Goal: Transaction & Acquisition: Obtain resource

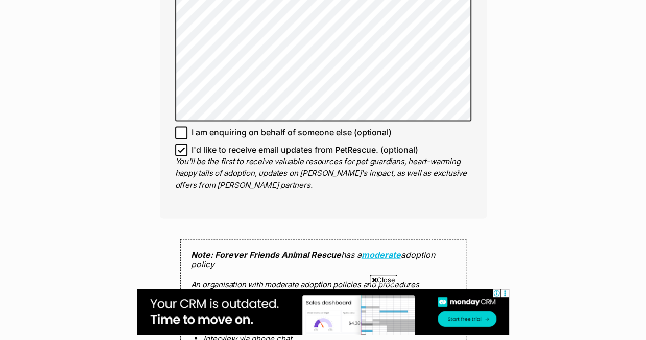
scroll to position [800, 0]
click at [277, 155] on p "You'll be the first to receive valuable resources for pet guardians, heart-warm…" at bounding box center [323, 172] width 296 height 35
click at [181, 147] on icon at bounding box center [181, 149] width 6 height 5
click at [181, 143] on input "I'd like to receive email updates from PetRescue. (optional)" at bounding box center [181, 149] width 12 height 12
checkbox input "false"
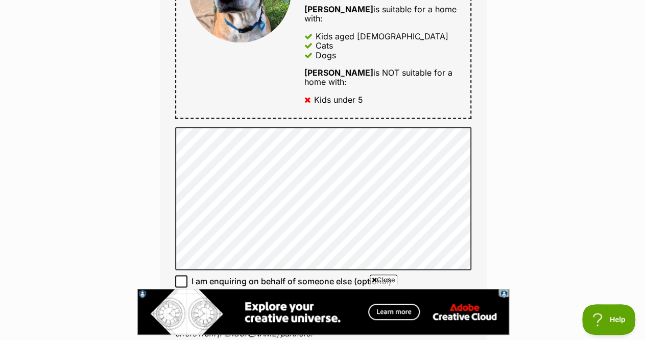
scroll to position [647, 0]
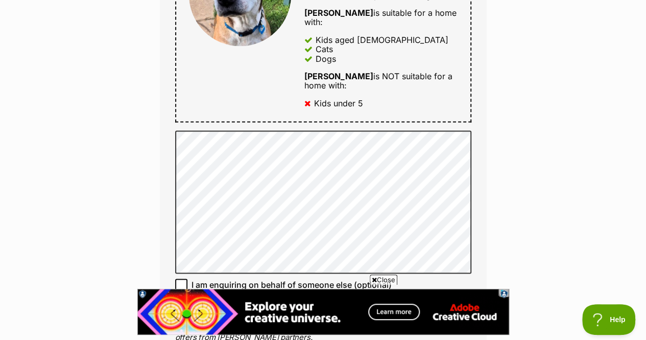
click at [290, 304] on img at bounding box center [323, 312] width 372 height 46
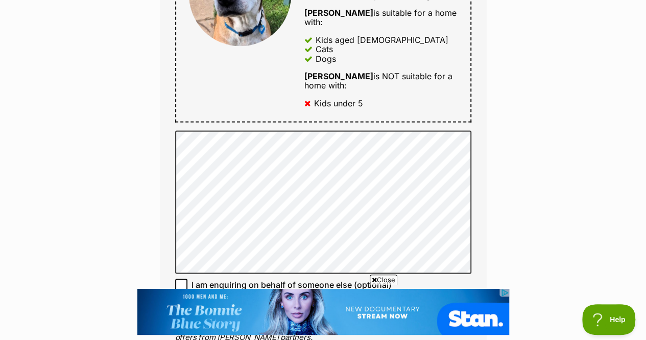
scroll to position [0, 0]
click at [90, 115] on div "Enquire about Ronnie Want to increase your chances of a successful enquiry? Upd…" at bounding box center [323, 155] width 646 height 1378
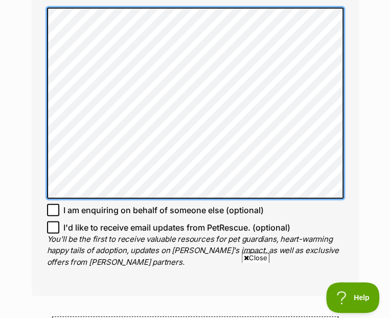
scroll to position [745, 0]
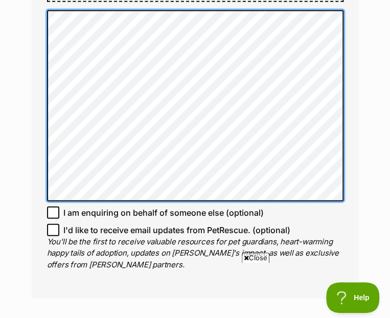
click at [29, 21] on div "Enquire about Ronnie Want to increase your chances of a successful enquiry? Upd…" at bounding box center [194, 59] width 357 height 1426
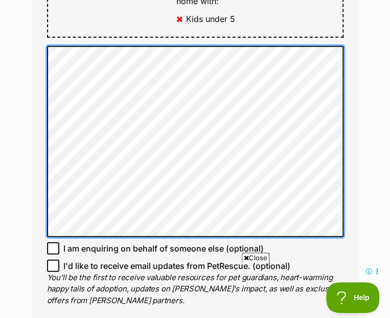
scroll to position [709, 0]
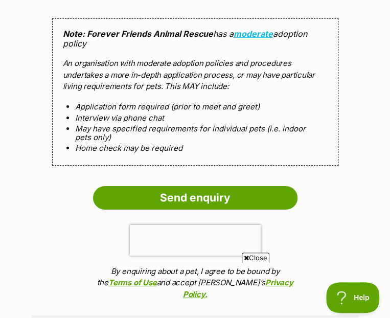
scroll to position [1086, 0]
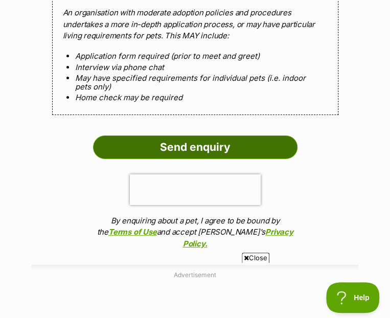
click at [175, 135] on input "Send enquiry" at bounding box center [195, 146] width 204 height 23
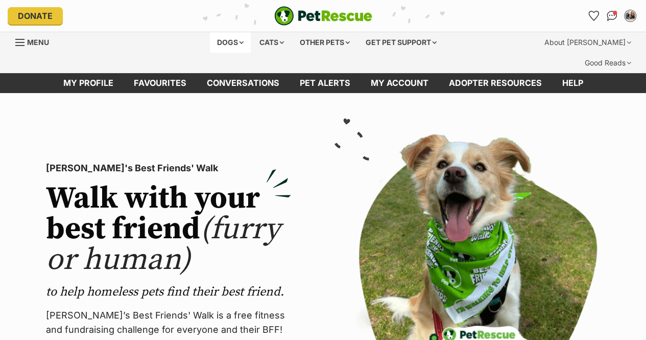
click at [230, 44] on div "Dogs" at bounding box center [230, 42] width 41 height 20
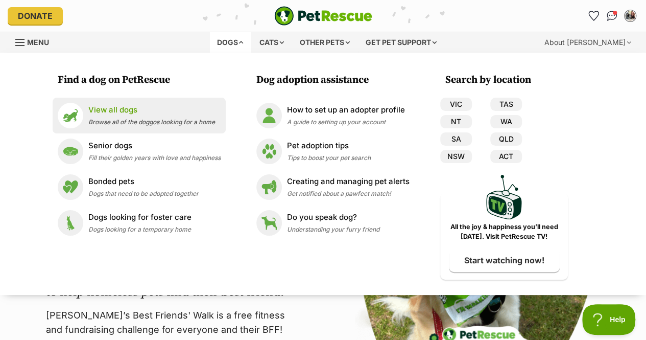
click at [89, 111] on p "View all dogs" at bounding box center [151, 110] width 127 height 12
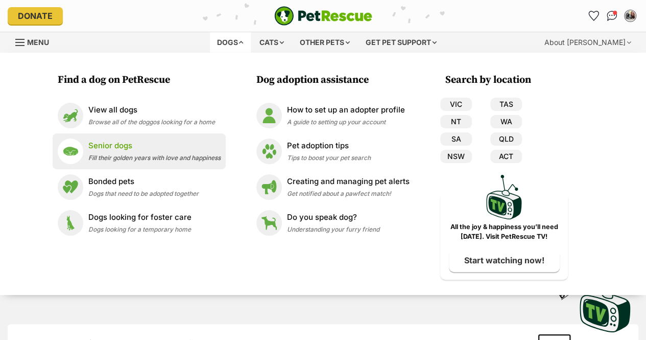
click at [133, 151] on p "Senior dogs" at bounding box center [154, 146] width 132 height 12
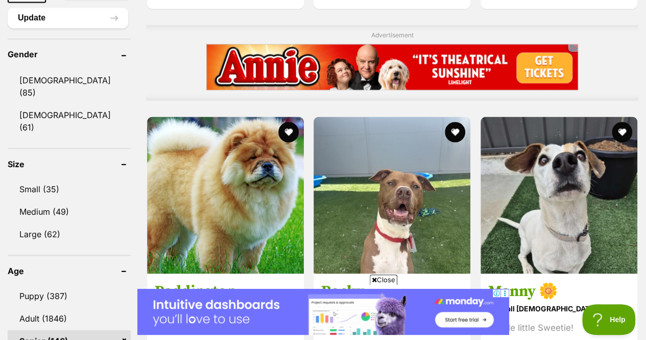
scroll to position [900, 0]
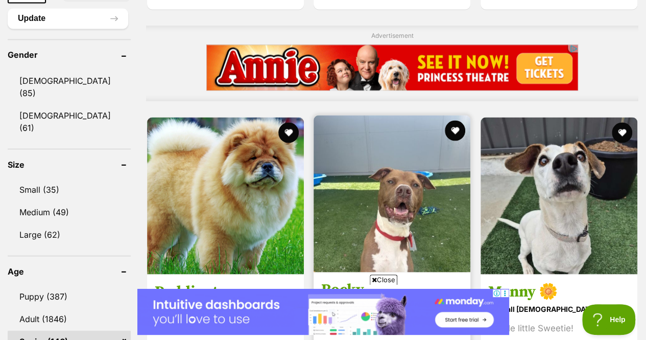
click at [379, 180] on img at bounding box center [392, 193] width 157 height 157
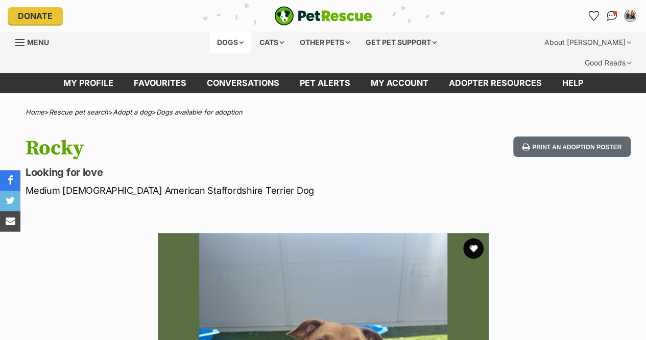
click at [227, 43] on div "Dogs" at bounding box center [230, 42] width 41 height 20
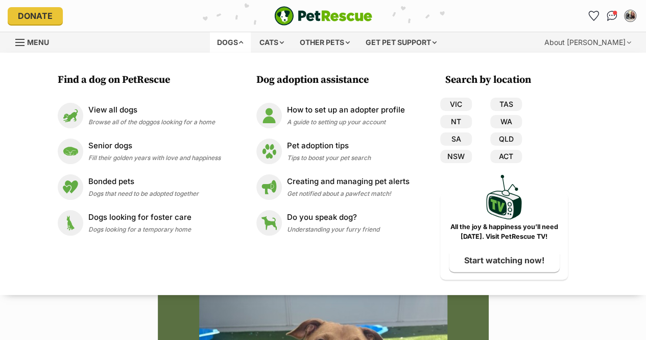
click at [227, 43] on div "Dogs" at bounding box center [230, 42] width 41 height 20
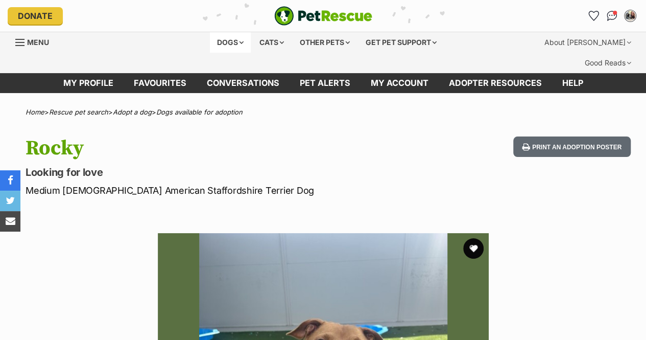
click at [237, 43] on div "Dogs" at bounding box center [230, 42] width 41 height 20
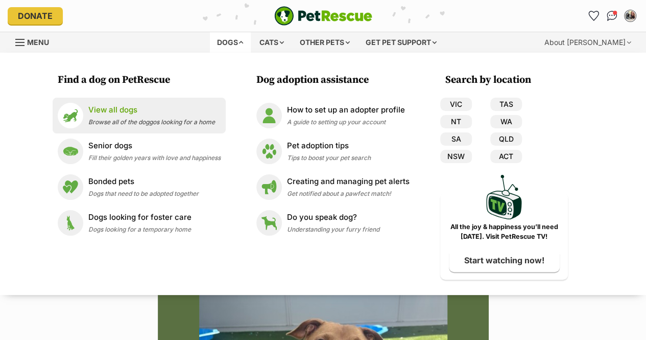
click at [111, 131] on li "View all dogs Browse all of the doggos looking for a home" at bounding box center [139, 116] width 173 height 36
click at [95, 109] on p "View all dogs" at bounding box center [151, 110] width 127 height 12
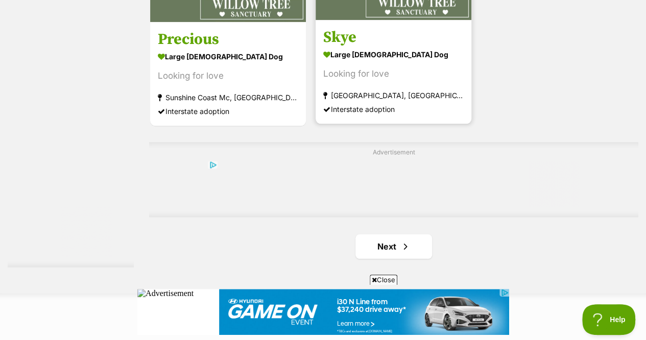
scroll to position [2313, 0]
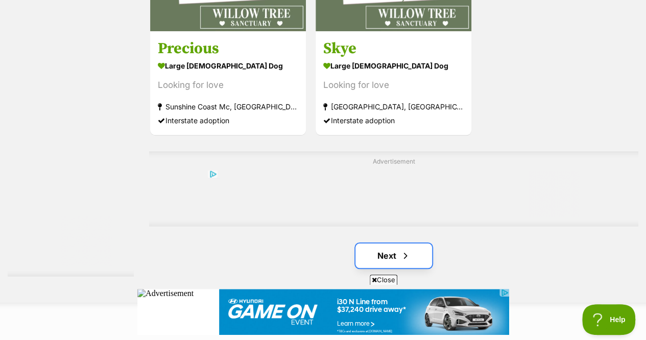
click at [386, 243] on link "Next" at bounding box center [393, 255] width 77 height 25
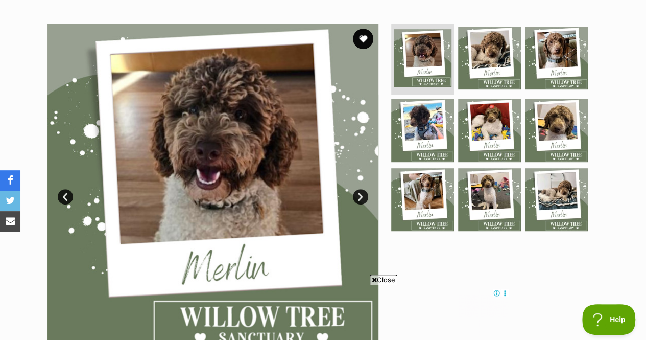
click at [358, 189] on link "Next" at bounding box center [360, 196] width 15 height 15
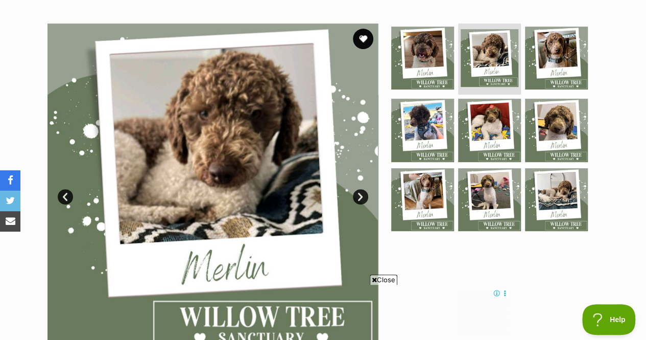
click at [358, 189] on link "Next" at bounding box center [360, 196] width 15 height 15
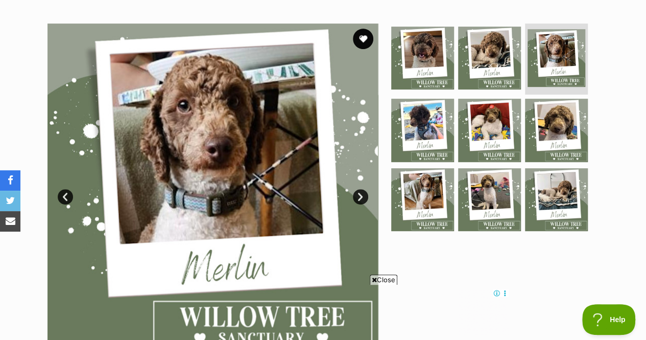
click at [358, 189] on link "Next" at bounding box center [360, 196] width 15 height 15
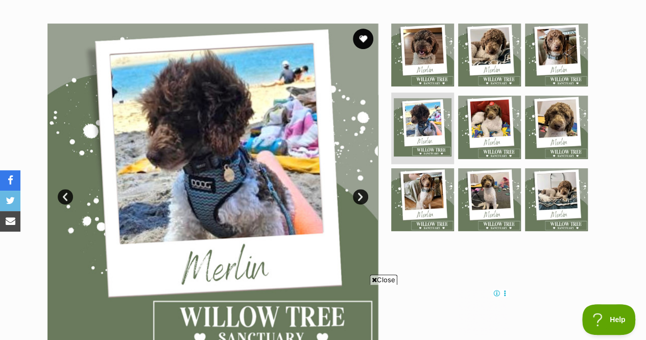
click at [358, 189] on link "Next" at bounding box center [360, 196] width 15 height 15
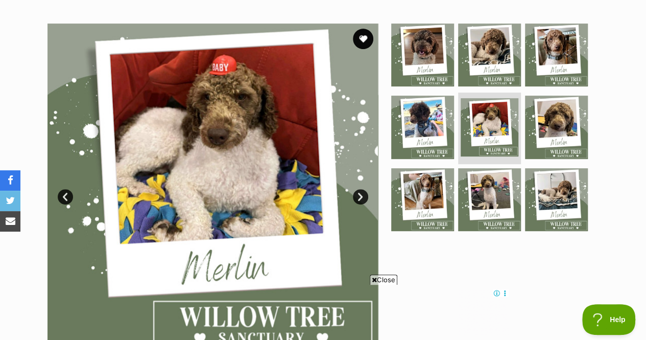
click at [358, 189] on link "Next" at bounding box center [360, 196] width 15 height 15
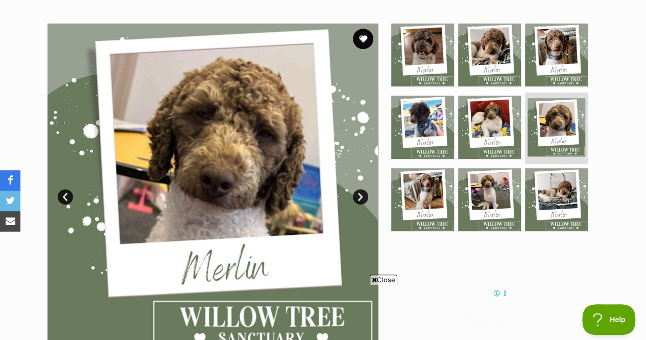
click at [358, 189] on link "Next" at bounding box center [360, 196] width 15 height 15
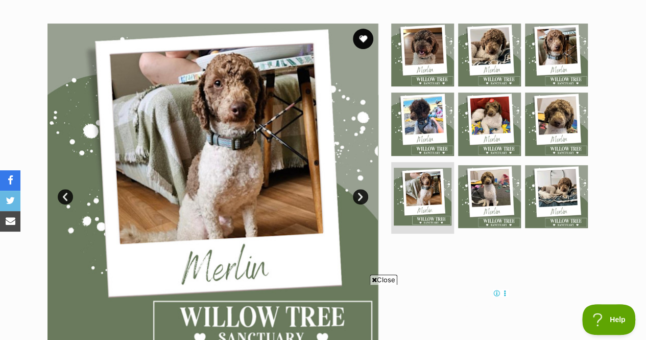
click at [358, 189] on link "Next" at bounding box center [360, 196] width 15 height 15
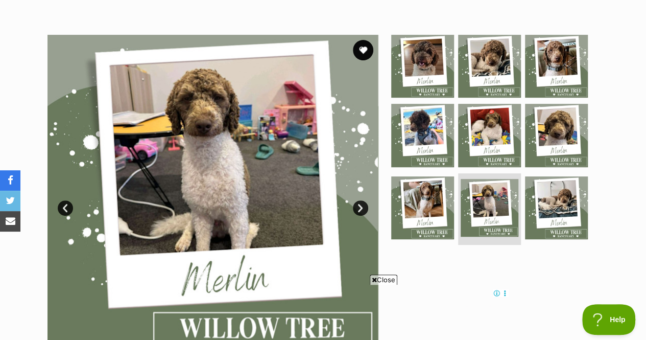
click at [364, 200] on link "Next" at bounding box center [360, 207] width 15 height 15
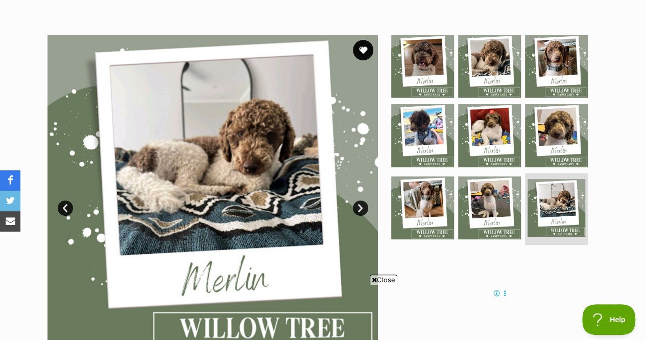
click at [364, 200] on link "Next" at bounding box center [360, 207] width 15 height 15
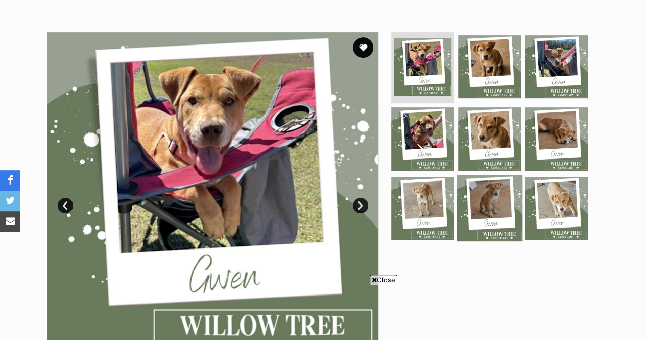
click at [487, 175] on img at bounding box center [489, 208] width 66 height 66
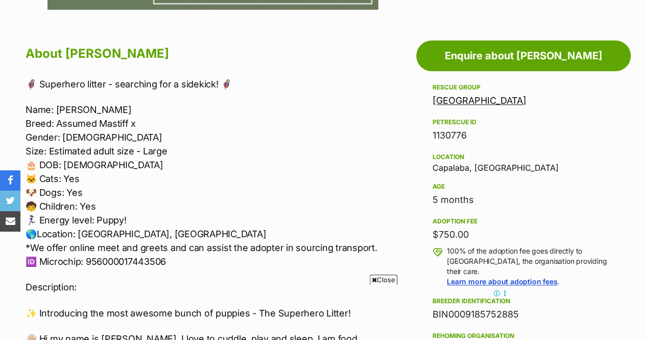
scroll to position [561, 0]
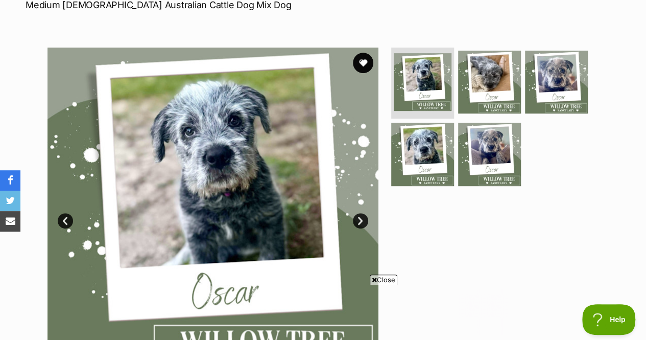
click at [364, 213] on link "Next" at bounding box center [360, 220] width 15 height 15
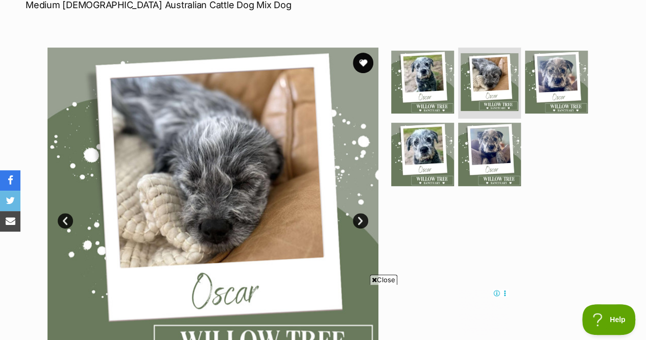
click at [364, 213] on link "Next" at bounding box center [360, 220] width 15 height 15
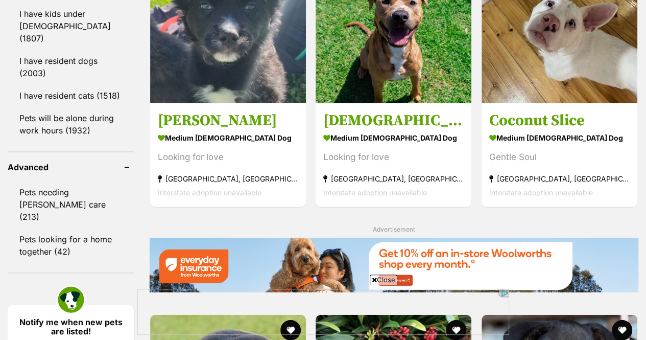
scroll to position [1336, 0]
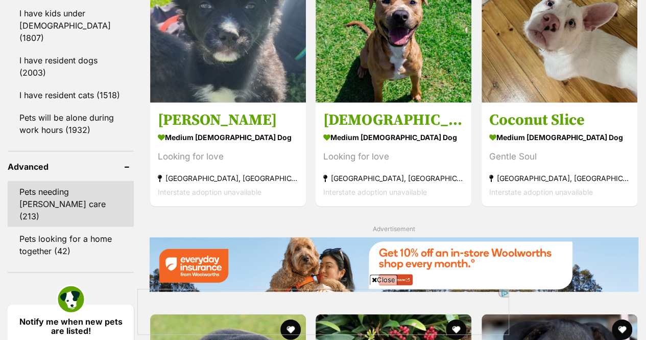
click at [90, 181] on link "Pets needing [PERSON_NAME] care (213)" at bounding box center [71, 204] width 126 height 46
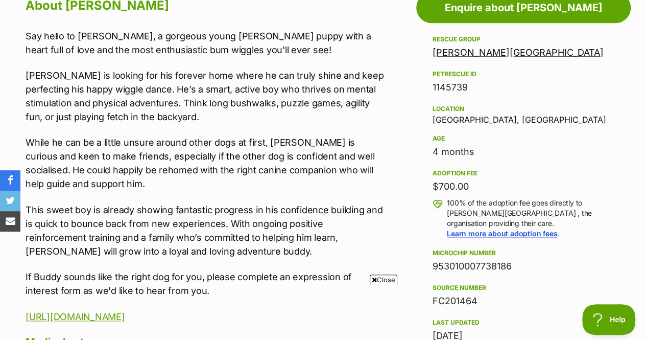
scroll to position [579, 0]
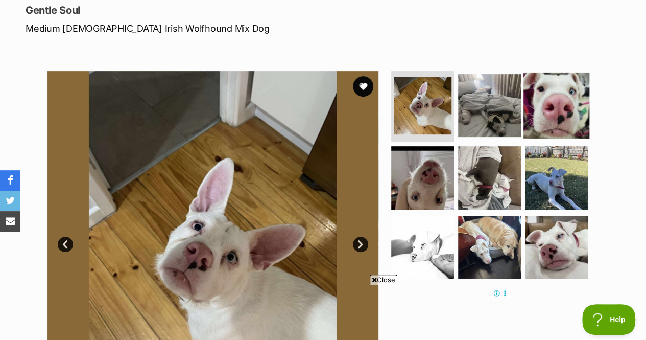
click at [569, 109] on img at bounding box center [556, 105] width 66 height 66
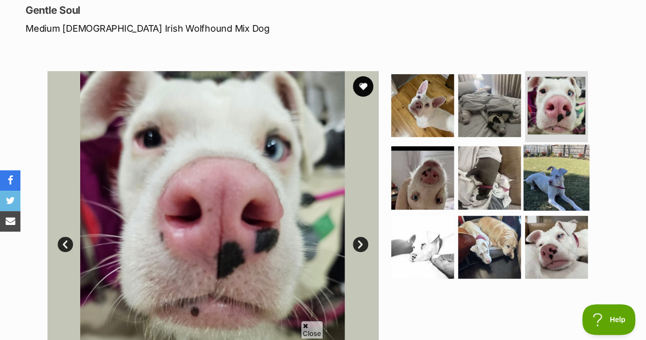
click at [558, 150] on img at bounding box center [556, 178] width 66 height 66
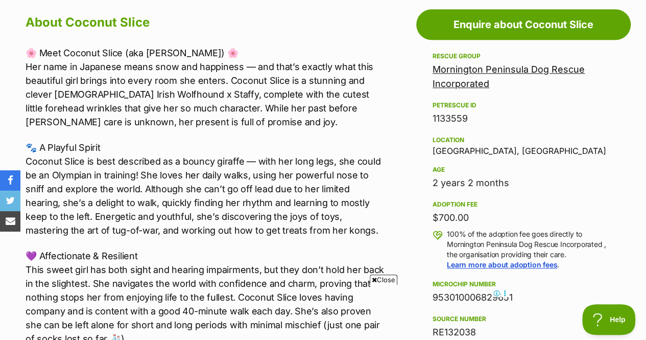
scroll to position [585, 0]
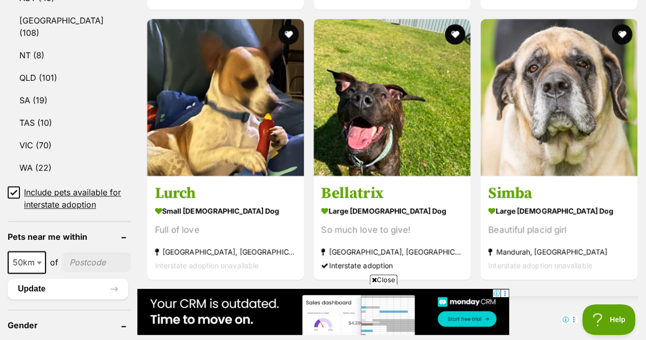
scroll to position [630, 0]
click at [16, 188] on icon at bounding box center [13, 191] width 7 height 7
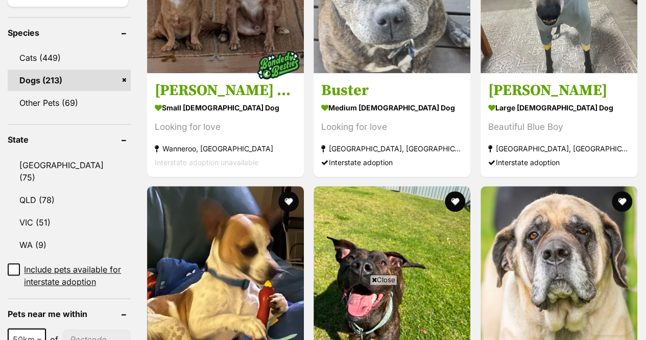
scroll to position [514, 0]
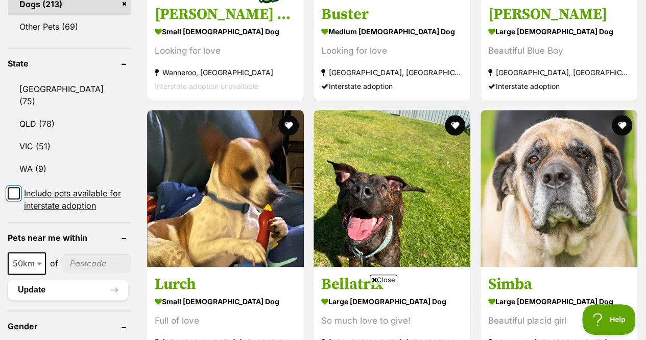
click at [16, 187] on input "Include pets available for interstate adoption" at bounding box center [14, 193] width 12 height 12
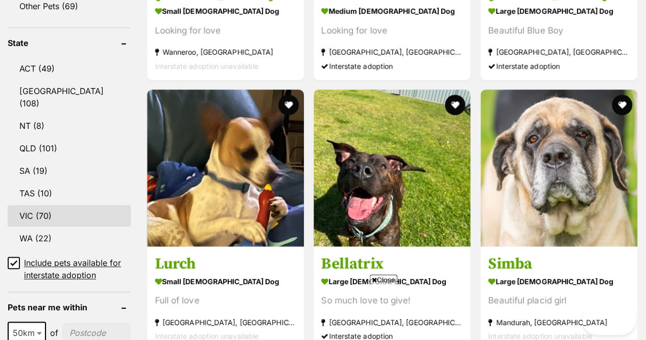
click at [52, 205] on link "VIC (70)" at bounding box center [69, 215] width 123 height 21
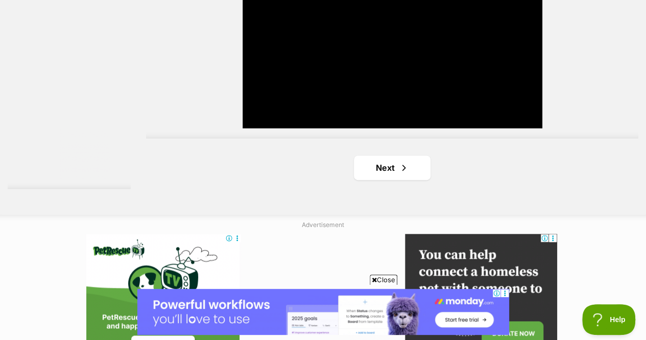
scroll to position [2532, 0]
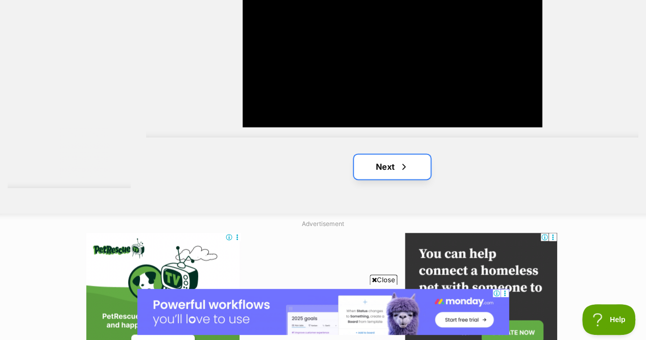
click at [394, 154] on link "Next" at bounding box center [392, 166] width 77 height 25
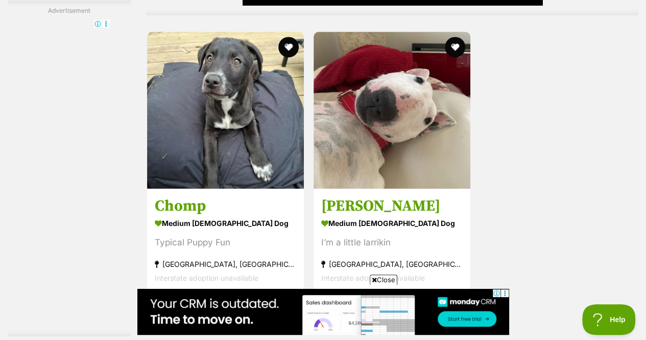
scroll to position [2384, 0]
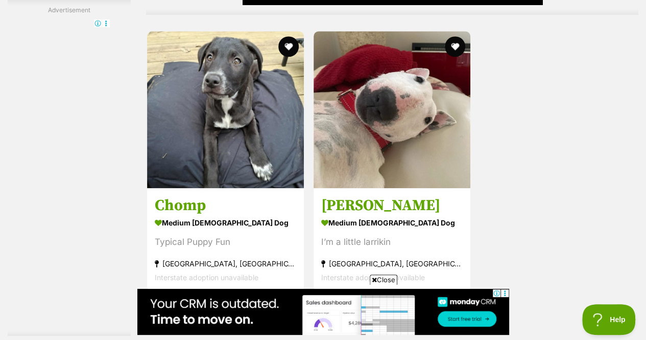
click at [436, 302] on link "Next" at bounding box center [433, 314] width 77 height 25
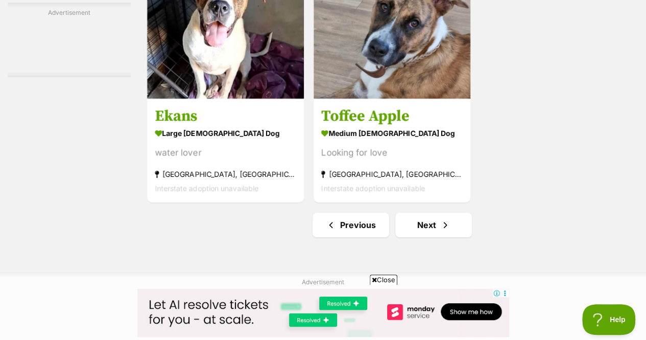
scroll to position [2374, 0]
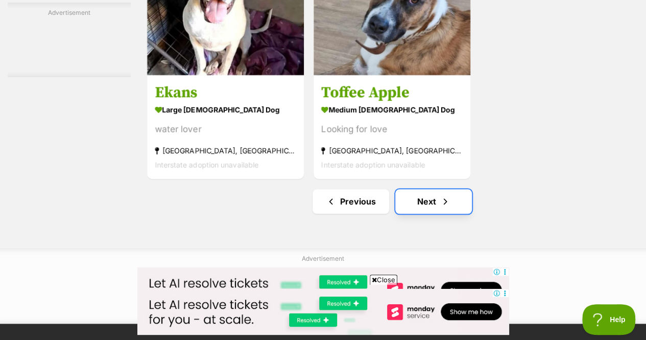
click at [422, 189] on link "Next" at bounding box center [433, 201] width 77 height 25
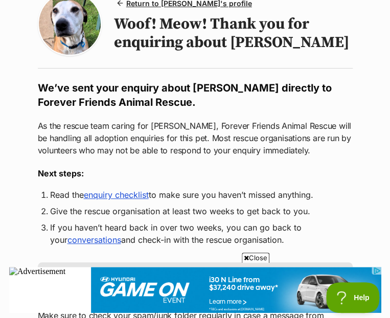
scroll to position [101, 0]
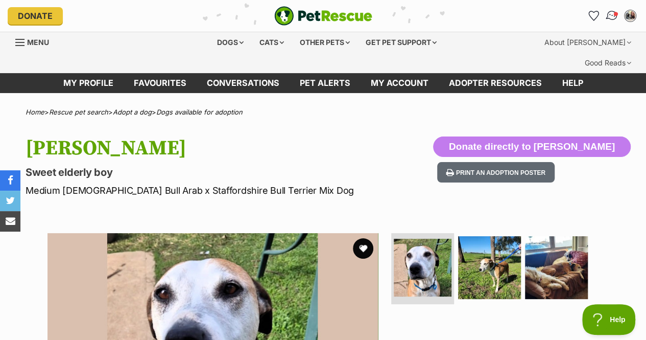
click at [608, 17] on img "Conversations" at bounding box center [612, 15] width 14 height 13
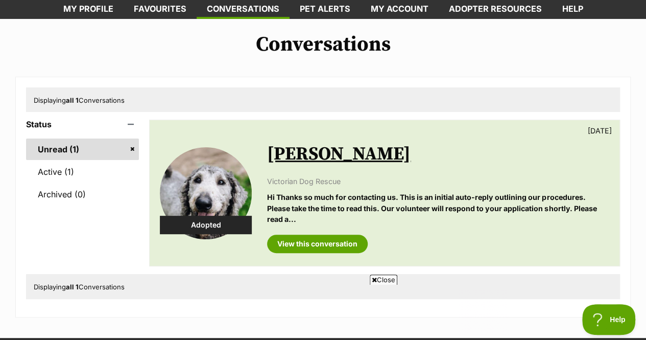
click at [315, 142] on link "[PERSON_NAME]" at bounding box center [338, 153] width 143 height 23
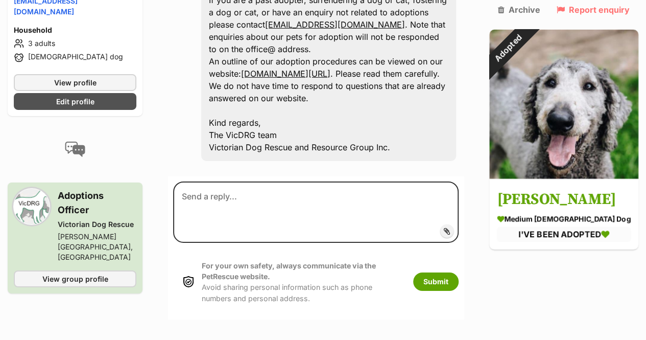
scroll to position [1649, 0]
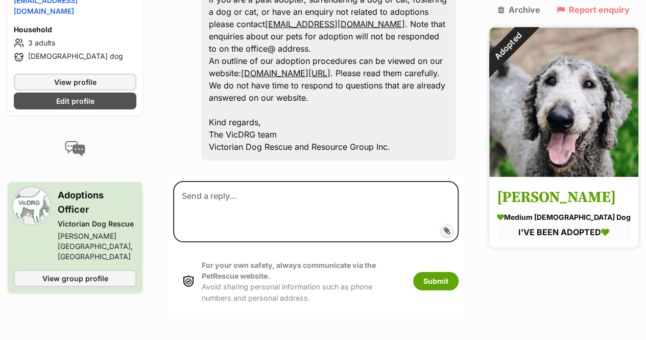
click at [572, 201] on h3 "[PERSON_NAME]" at bounding box center [564, 197] width 134 height 23
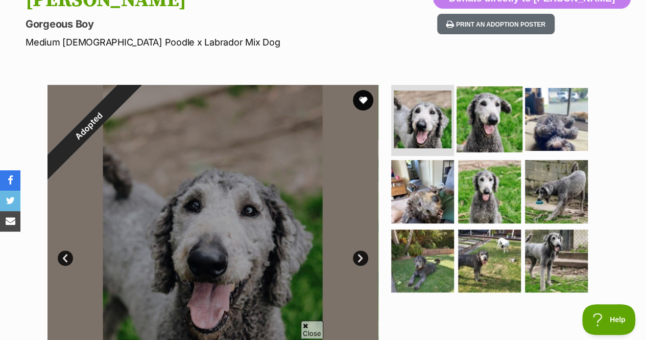
click at [484, 99] on img at bounding box center [489, 119] width 66 height 66
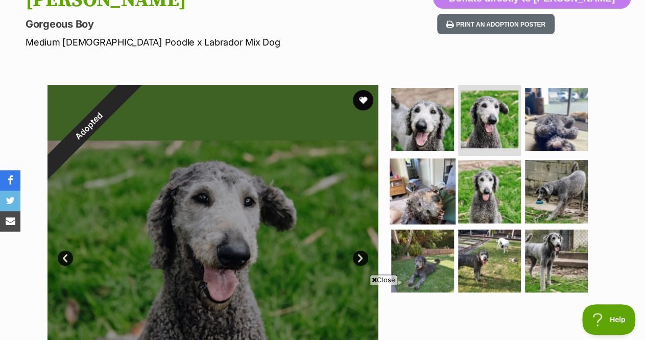
click at [450, 163] on img at bounding box center [423, 191] width 66 height 66
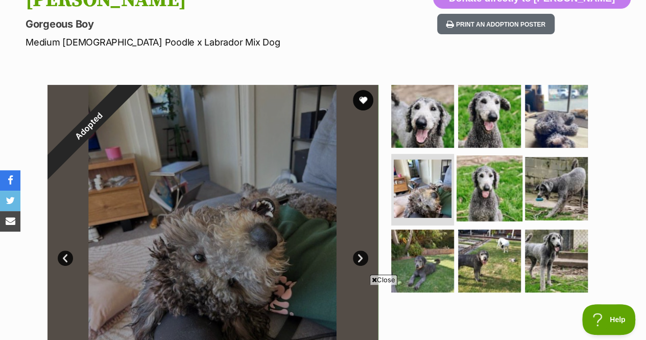
click at [487, 169] on img at bounding box center [489, 188] width 66 height 66
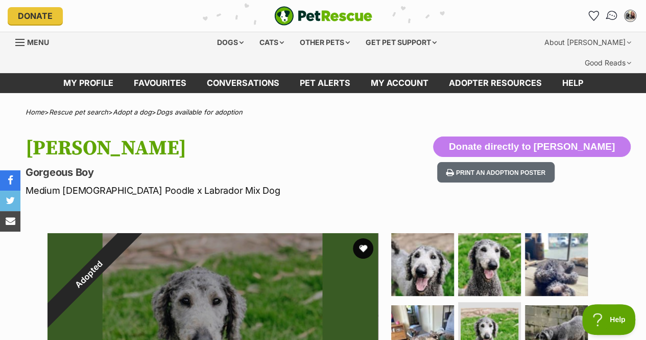
click at [608, 17] on img "Conversations" at bounding box center [612, 15] width 14 height 13
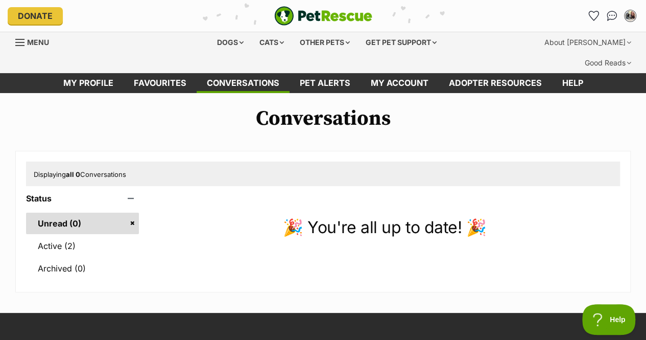
click at [92, 213] on link "Unread (0)" at bounding box center [82, 222] width 113 height 21
click at [88, 235] on link "Active (2)" at bounding box center [82, 245] width 113 height 21
